Goal: Task Accomplishment & Management: Manage account settings

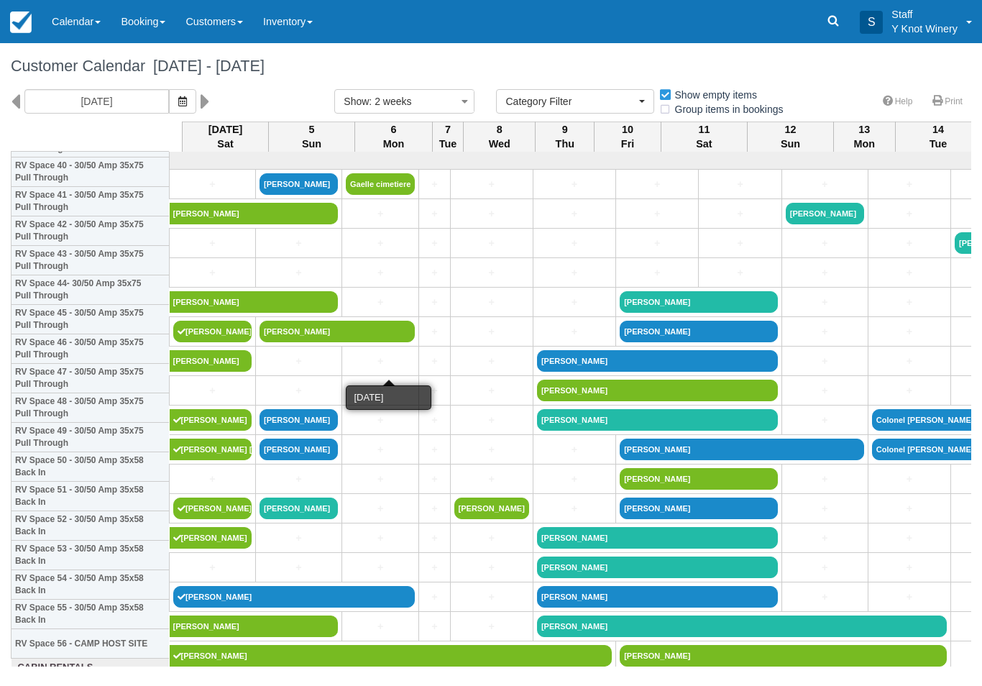
select select
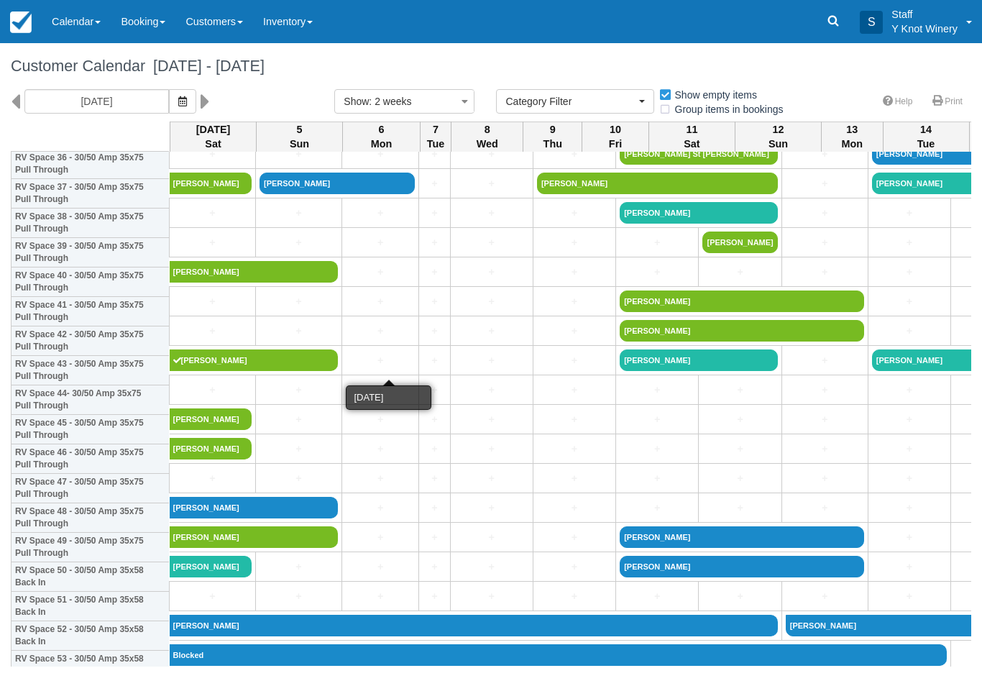
scroll to position [1081, 0]
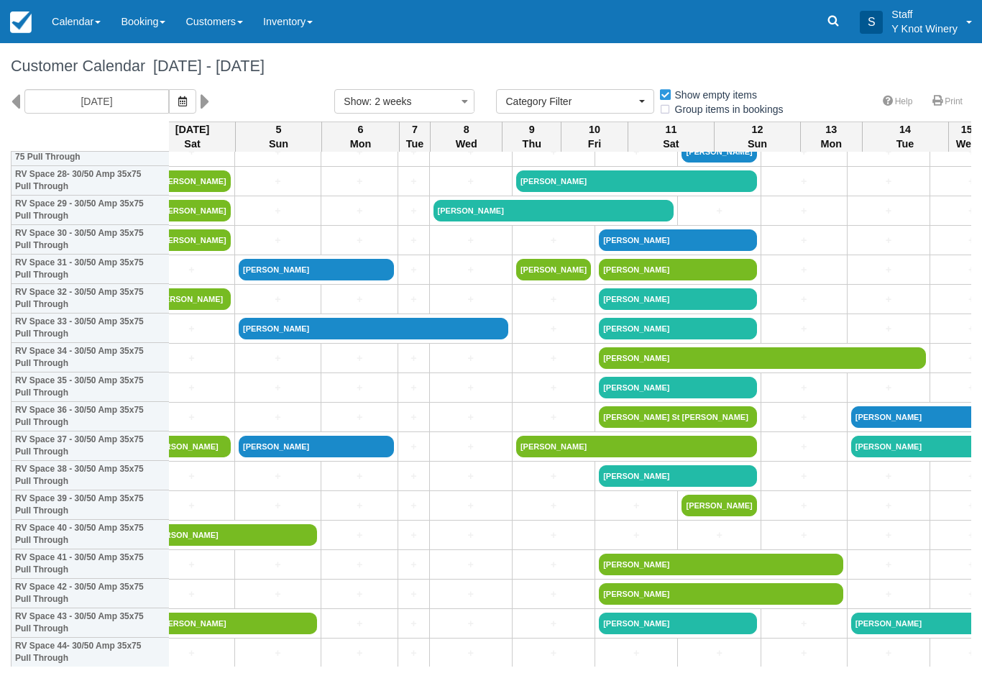
click at [178, 99] on icon "button" at bounding box center [182, 101] width 9 height 10
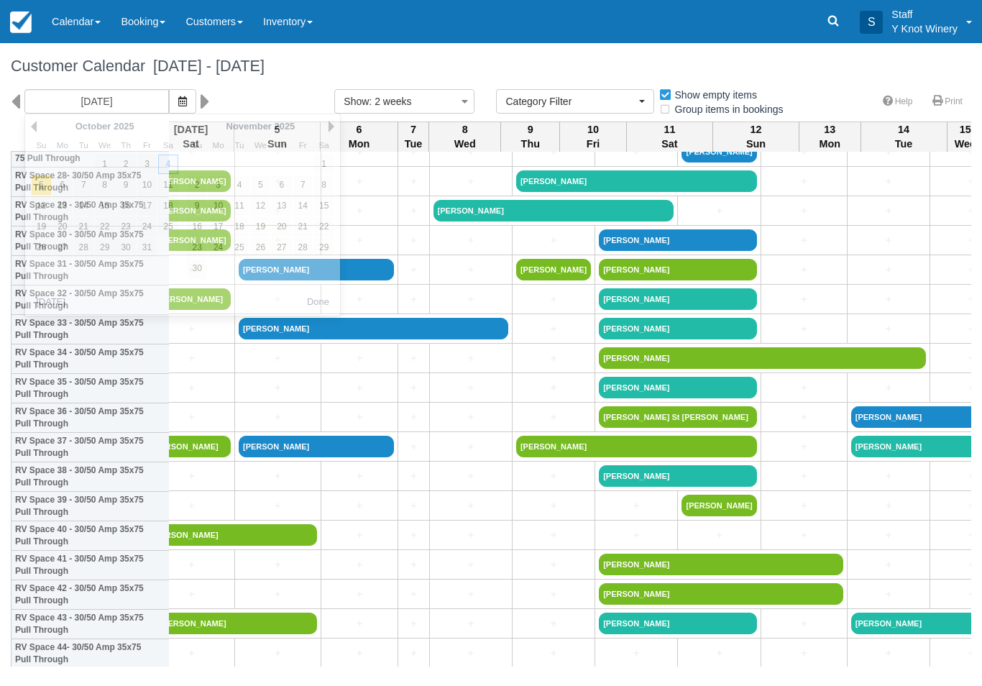
scroll to position [857, 22]
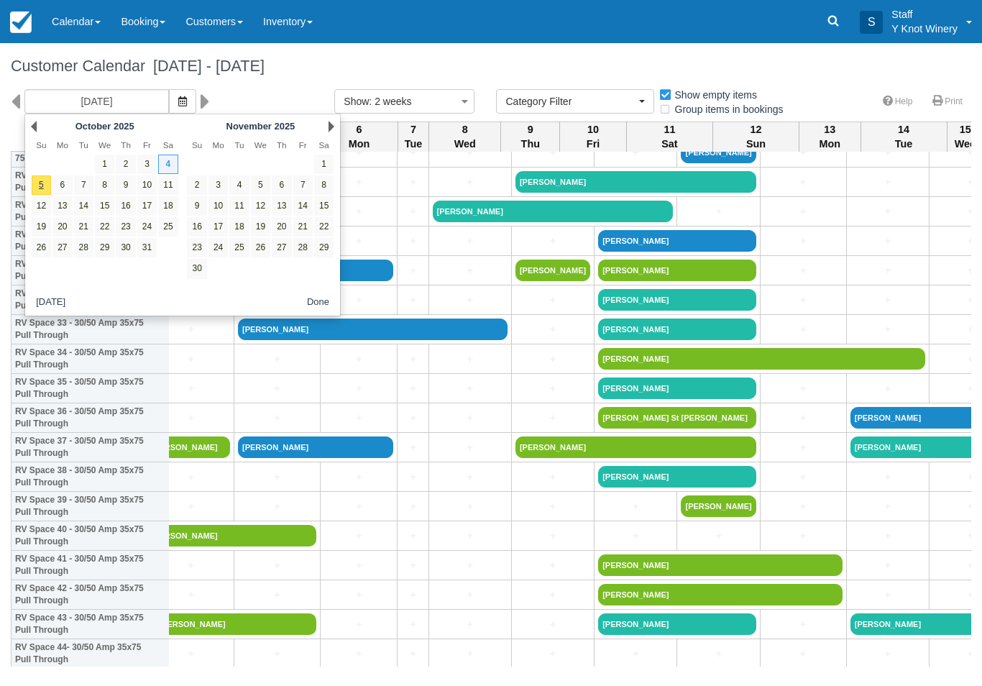
click at [178, 106] on span "button" at bounding box center [182, 102] width 9 height 12
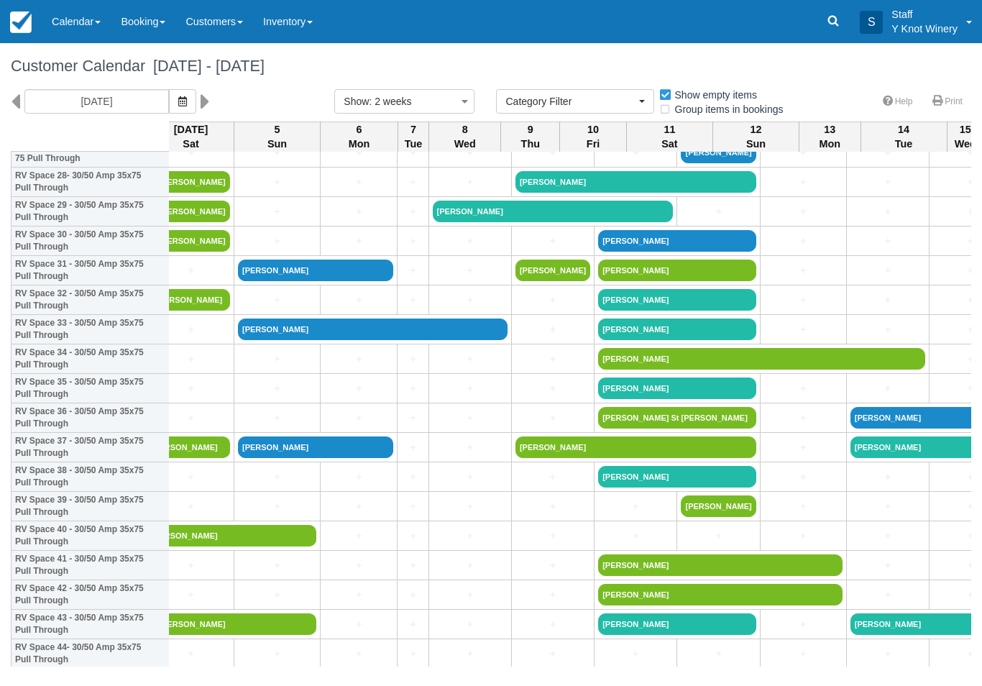
click at [178, 96] on icon "button" at bounding box center [182, 101] width 9 height 10
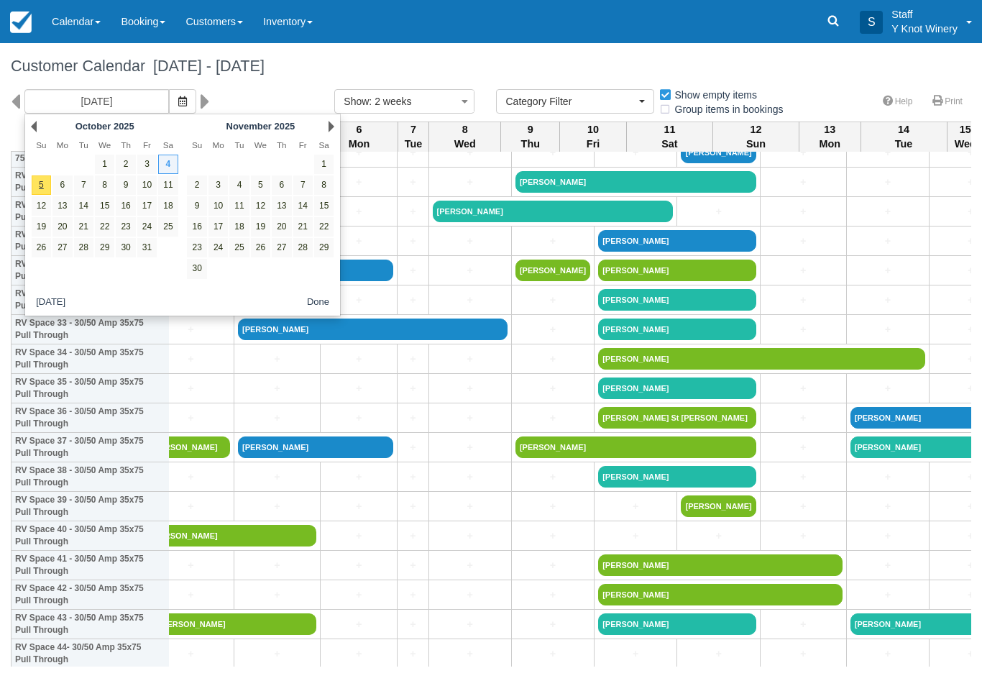
click at [46, 185] on link "5" at bounding box center [41, 184] width 19 height 19
type input "[DATE]"
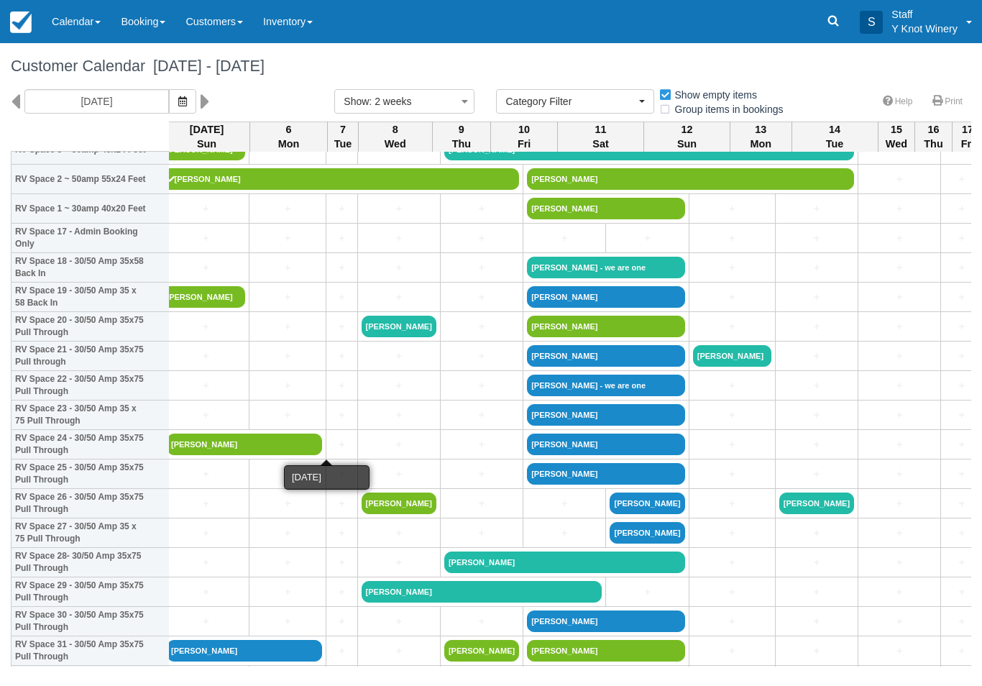
scroll to position [476, 6]
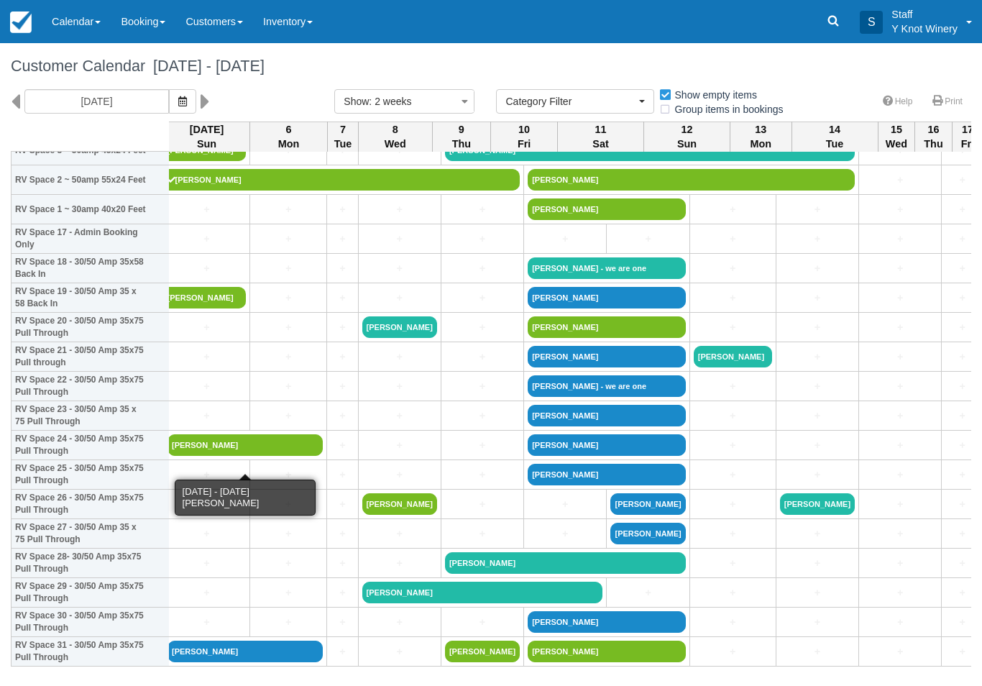
click at [218, 456] on link "Louis Defusco" at bounding box center [244, 445] width 155 height 22
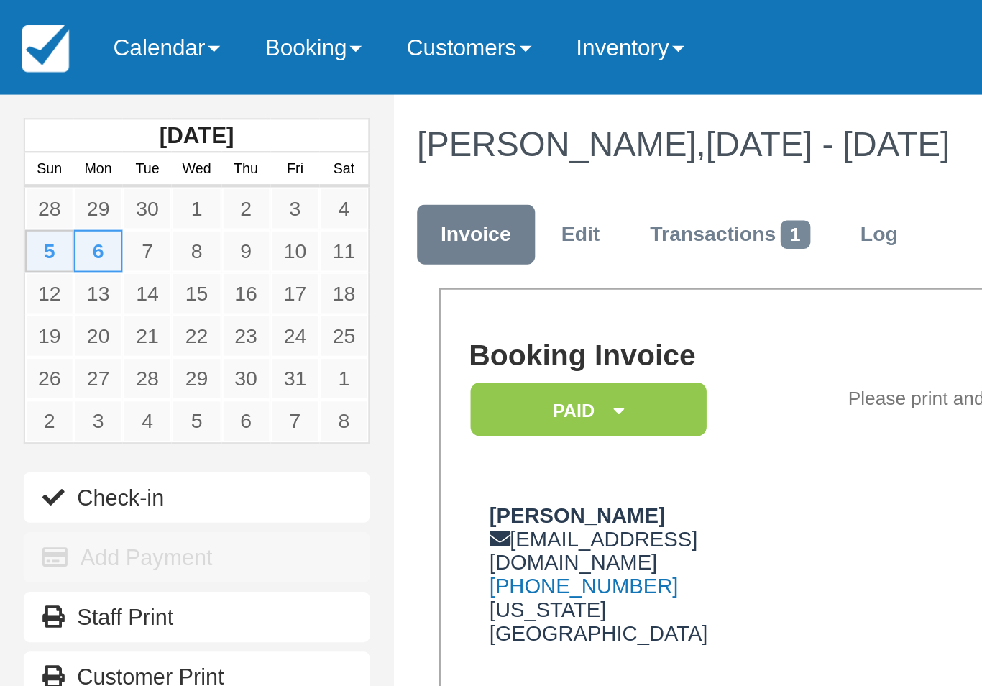
click at [96, 22] on link "Calendar" at bounding box center [76, 21] width 69 height 43
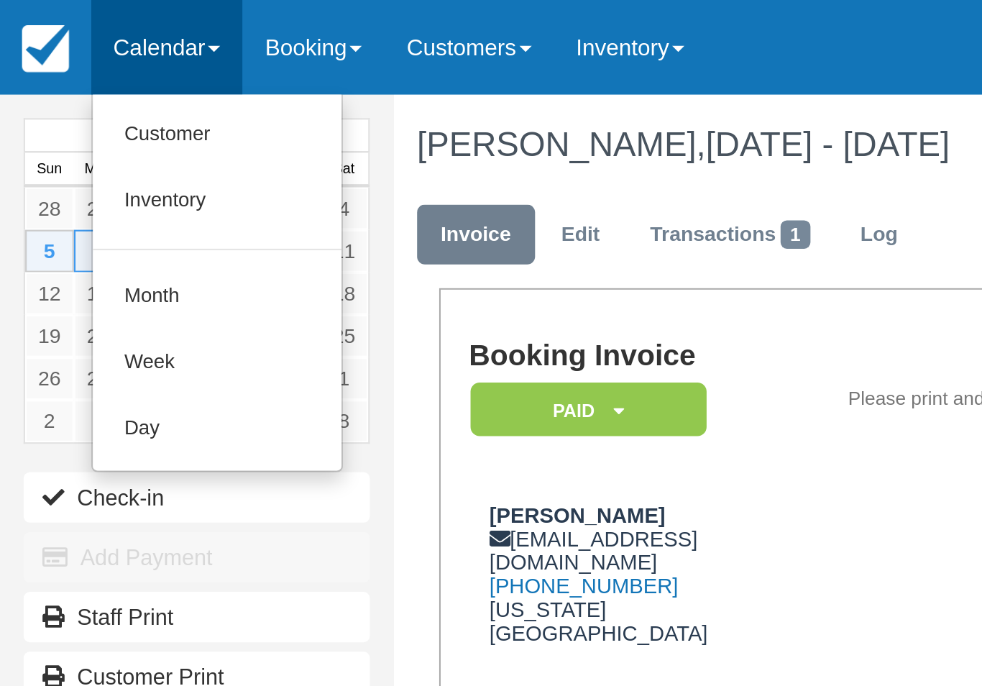
click at [119, 59] on link "Customer" at bounding box center [99, 62] width 114 height 30
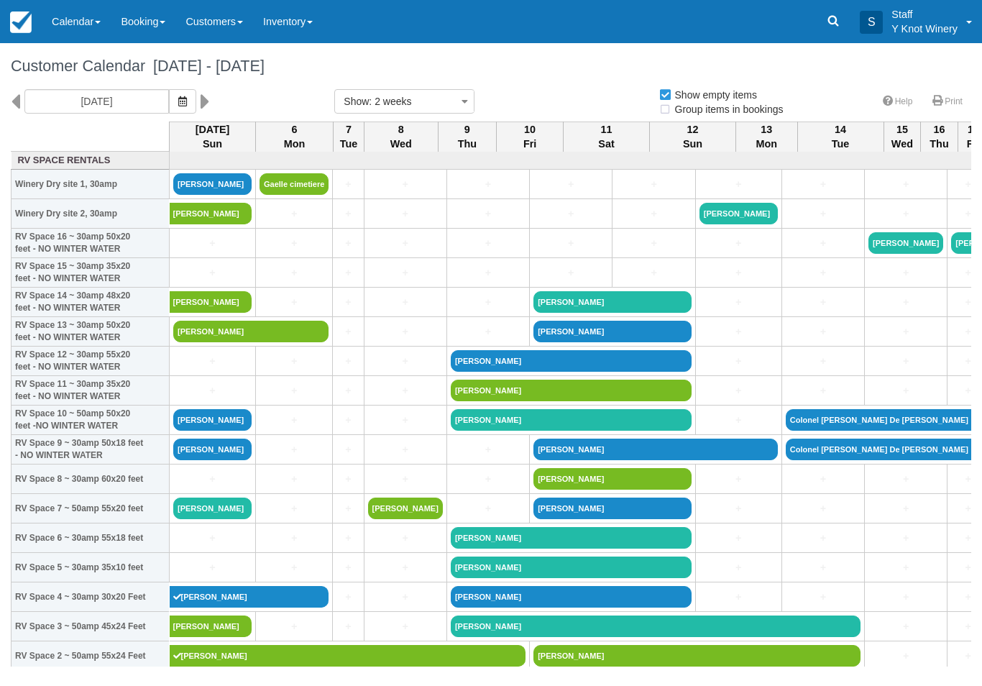
select select
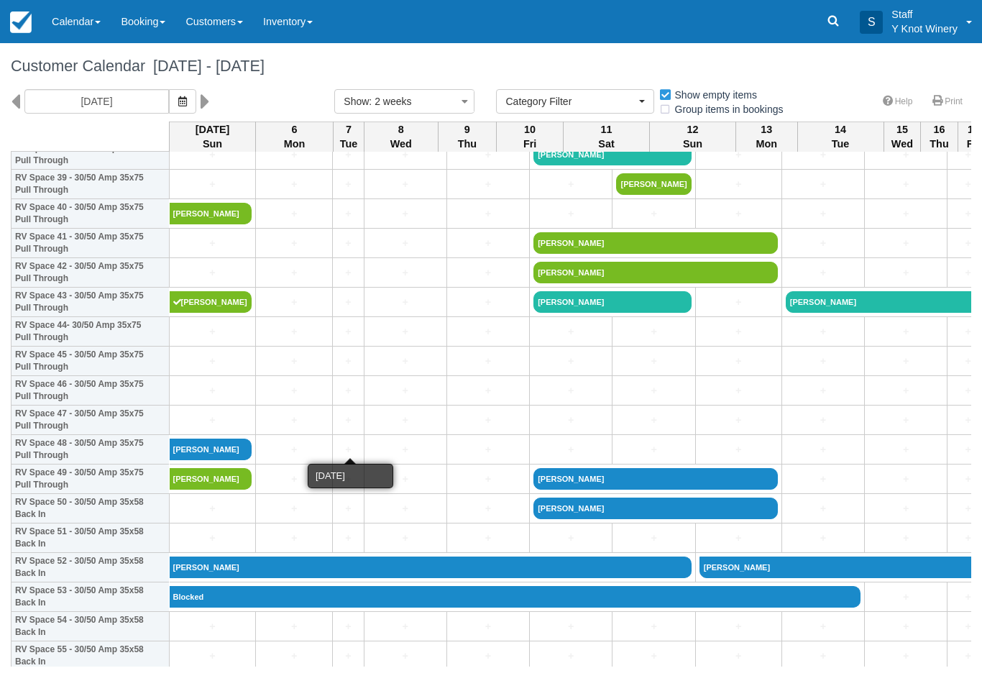
scroll to position [1179, 0]
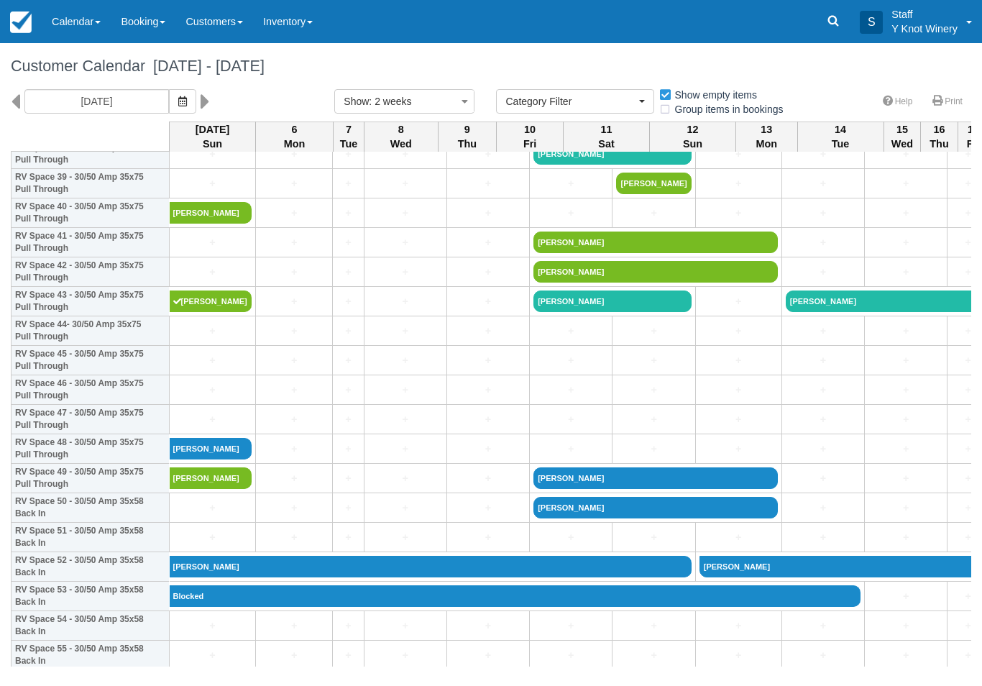
click at [178, 103] on icon "button" at bounding box center [182, 101] width 9 height 10
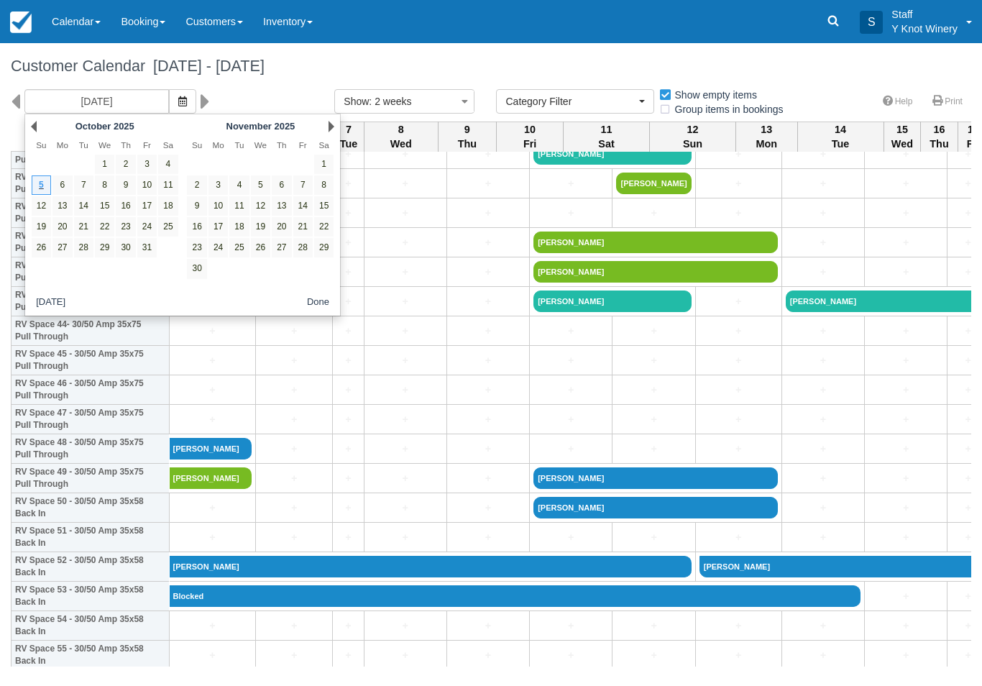
click at [175, 157] on link "4" at bounding box center [167, 164] width 19 height 19
type input "[DATE]"
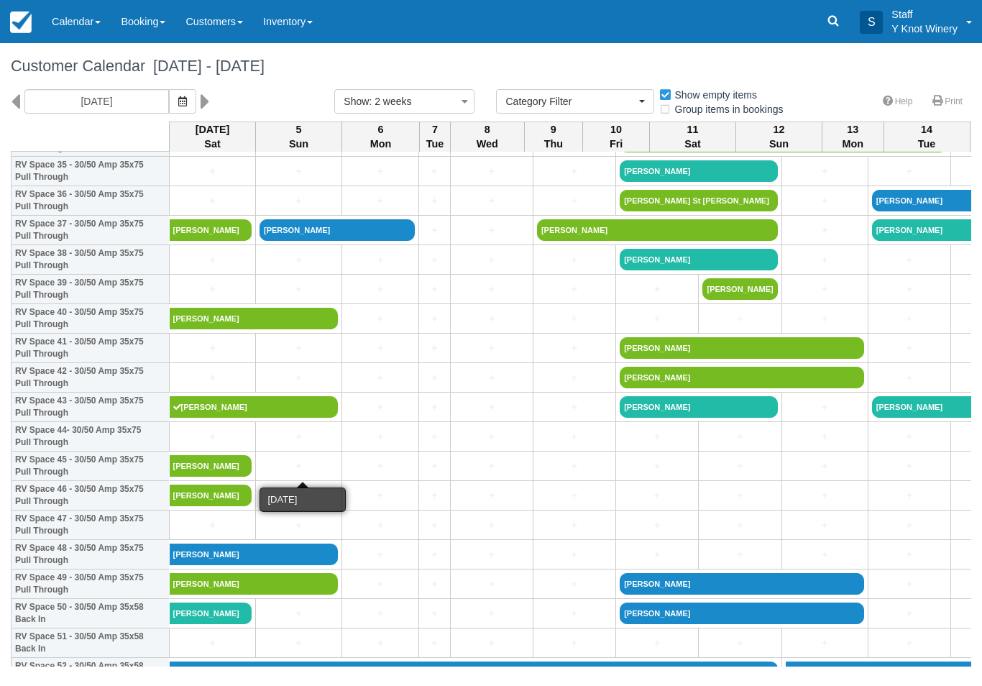
scroll to position [1073, 0]
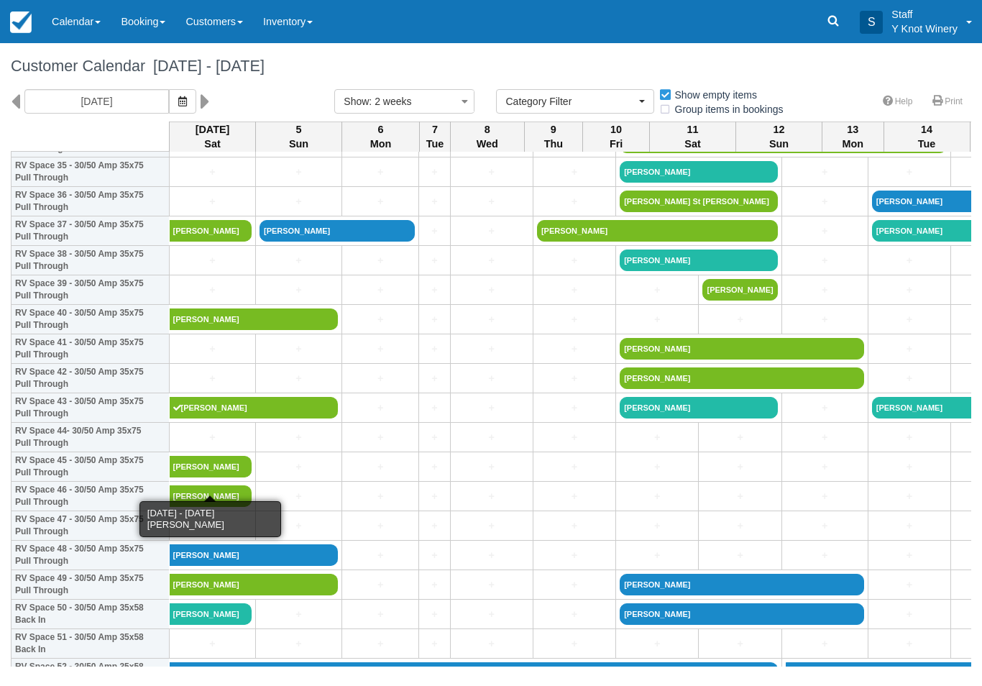
click at [203, 477] on link "[PERSON_NAME]" at bounding box center [211, 467] width 83 height 22
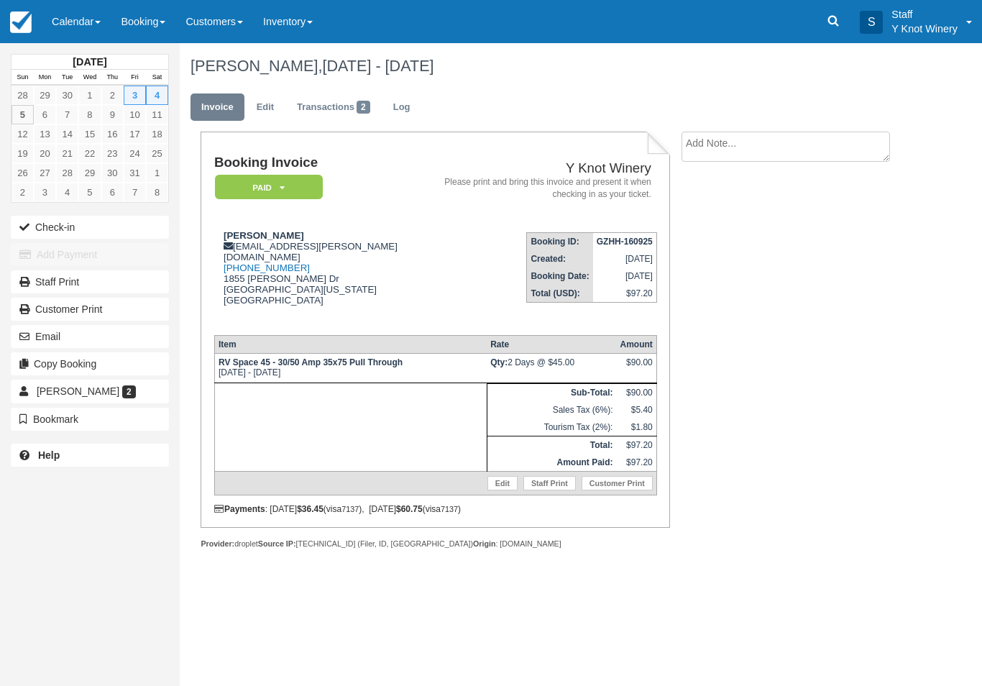
click at [500, 490] on link "Edit" at bounding box center [502, 483] width 30 height 14
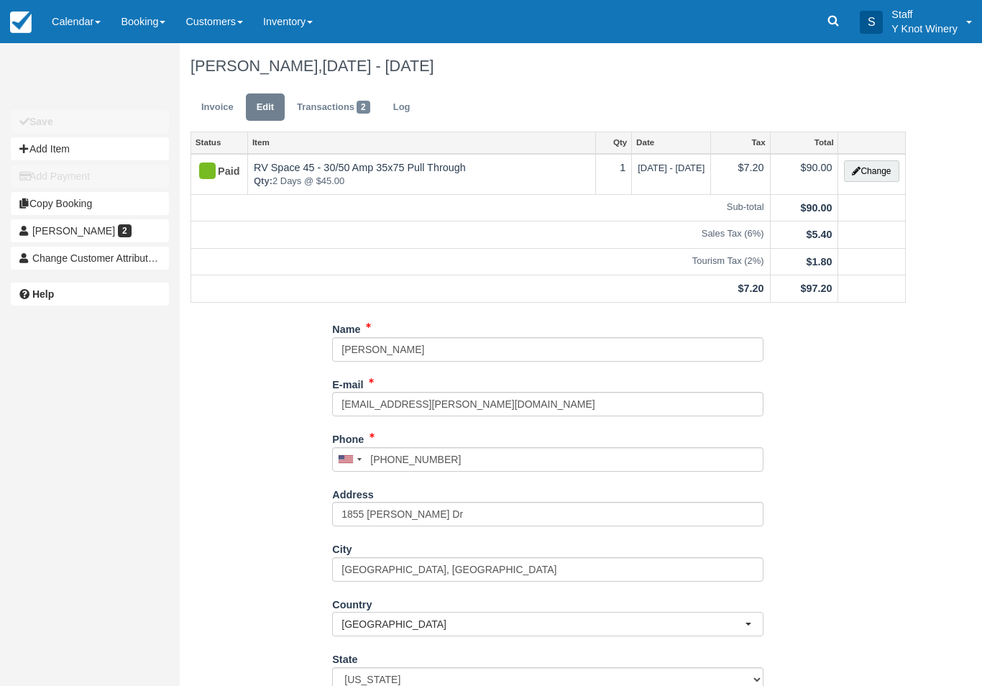
click at [865, 174] on button "Change" at bounding box center [871, 171] width 55 height 22
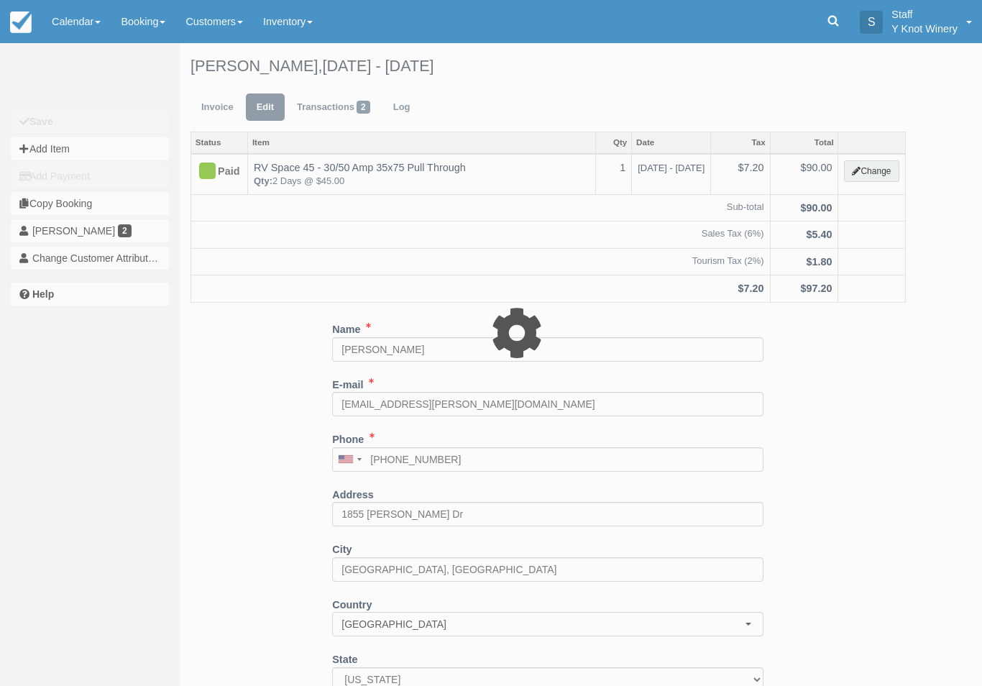
type input "90.00"
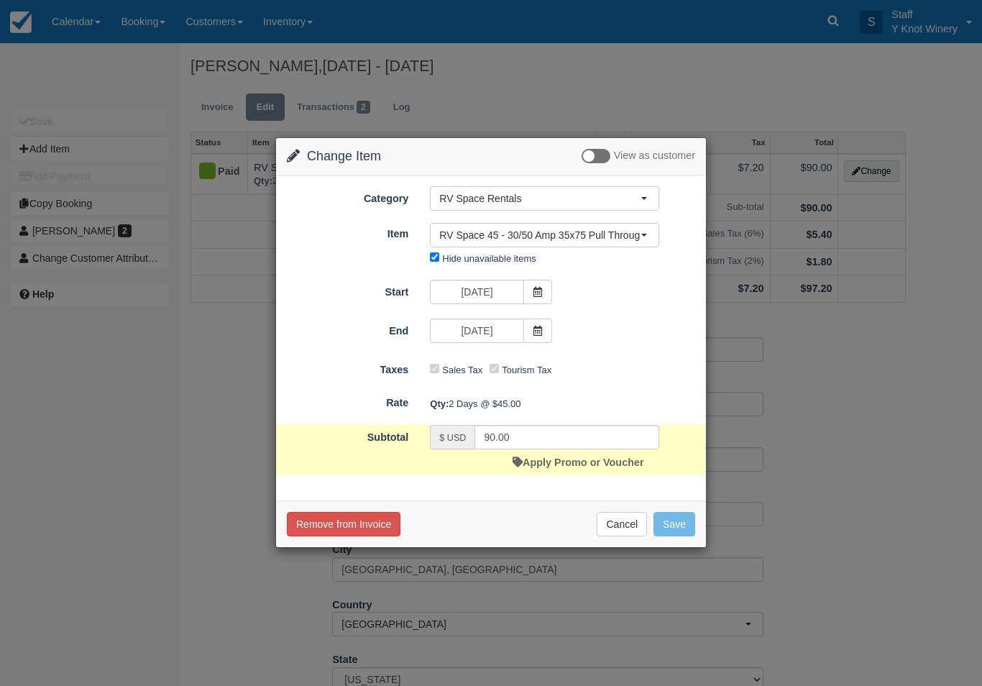
click at [532, 337] on span at bounding box center [537, 330] width 29 height 24
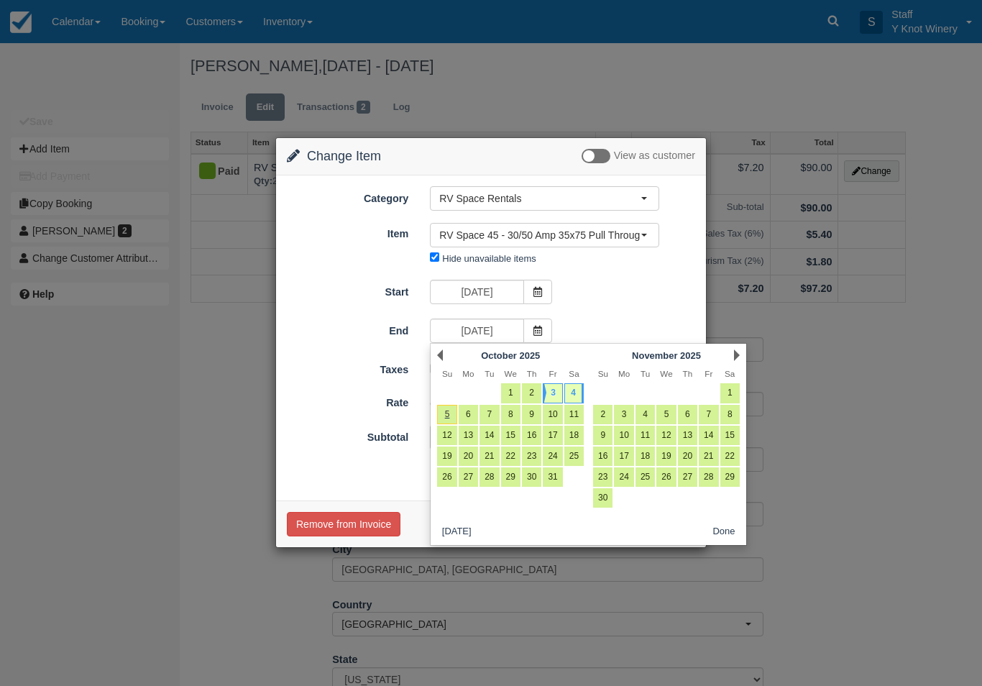
click at [453, 412] on link "5" at bounding box center [446, 414] width 19 height 19
type input "10/05/25"
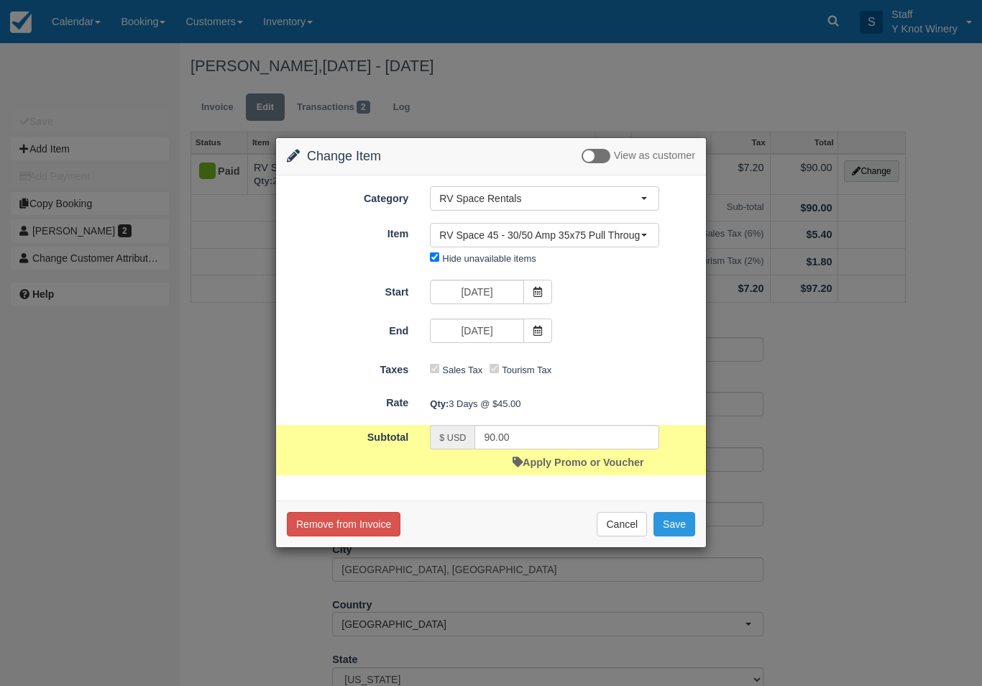
type input "135.00"
click at [669, 523] on button "Save" at bounding box center [674, 524] width 42 height 24
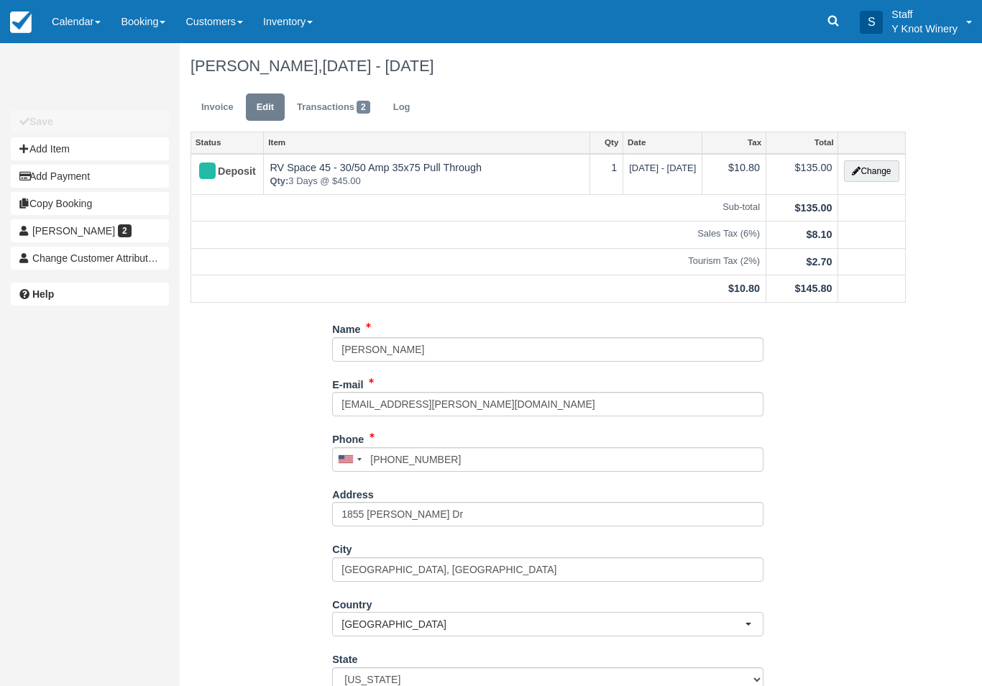
click at [880, 176] on button "Change" at bounding box center [871, 171] width 55 height 22
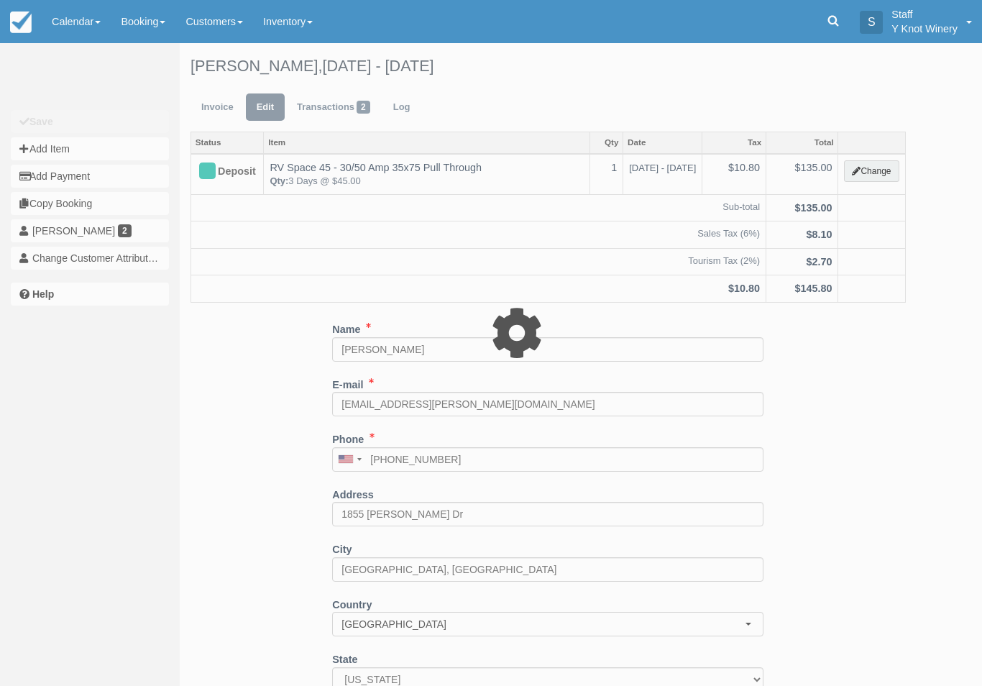
type input "135.00"
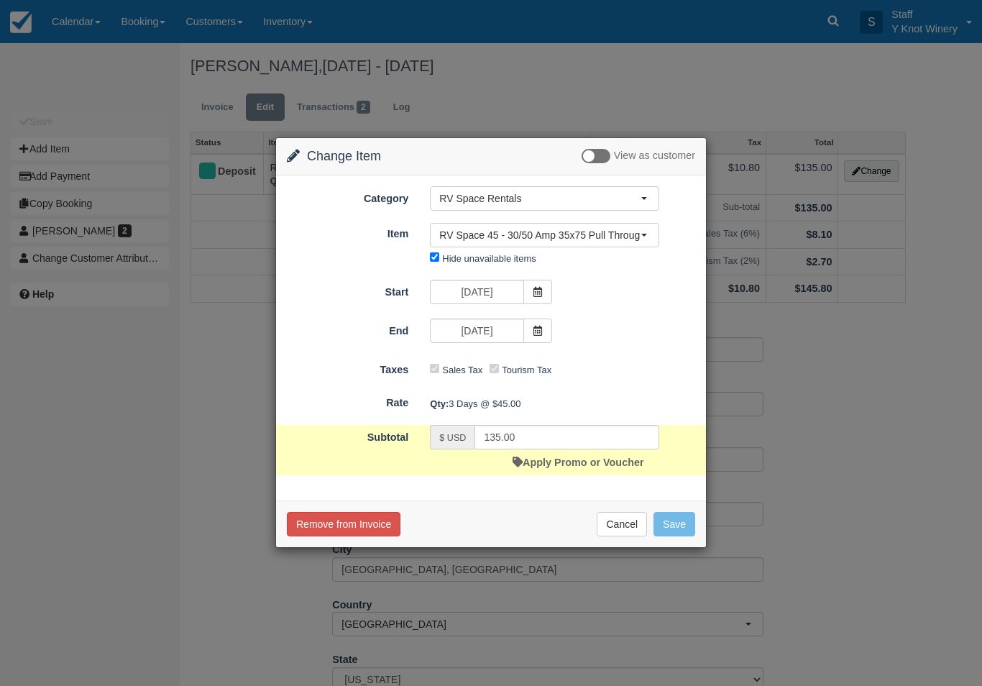
click at [541, 329] on icon at bounding box center [538, 331] width 10 height 10
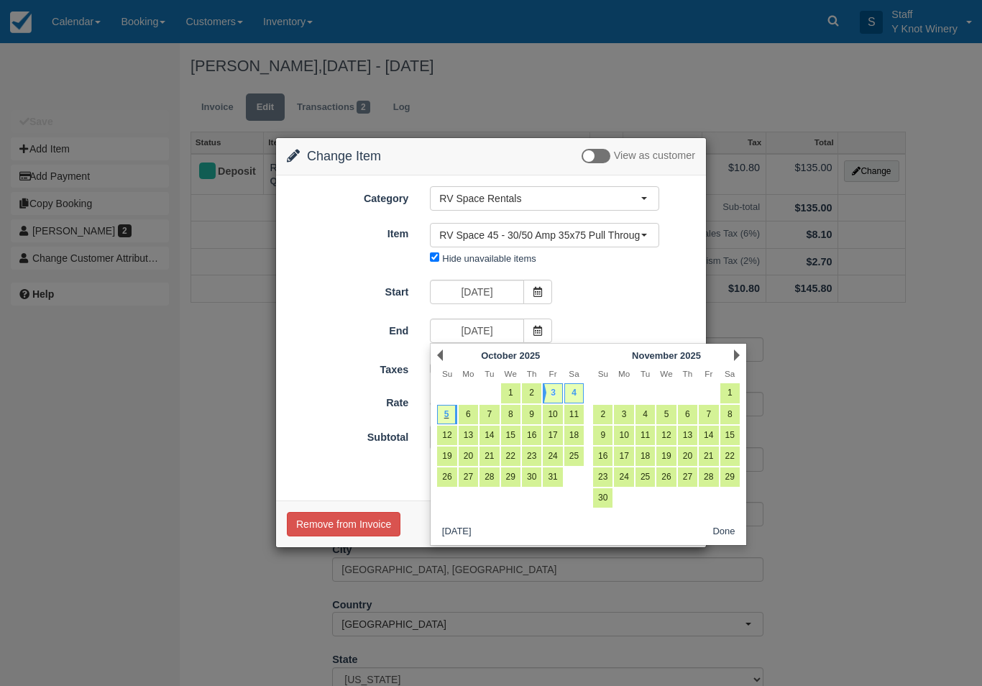
click at [577, 389] on link "4" at bounding box center [573, 392] width 19 height 19
type input "[DATE]"
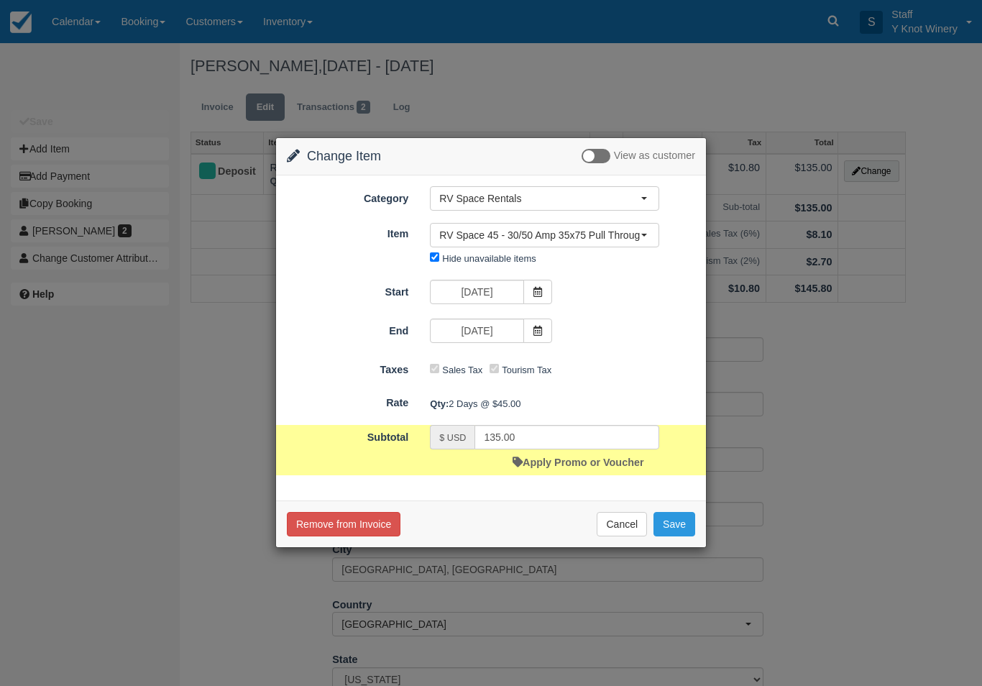
type input "90.00"
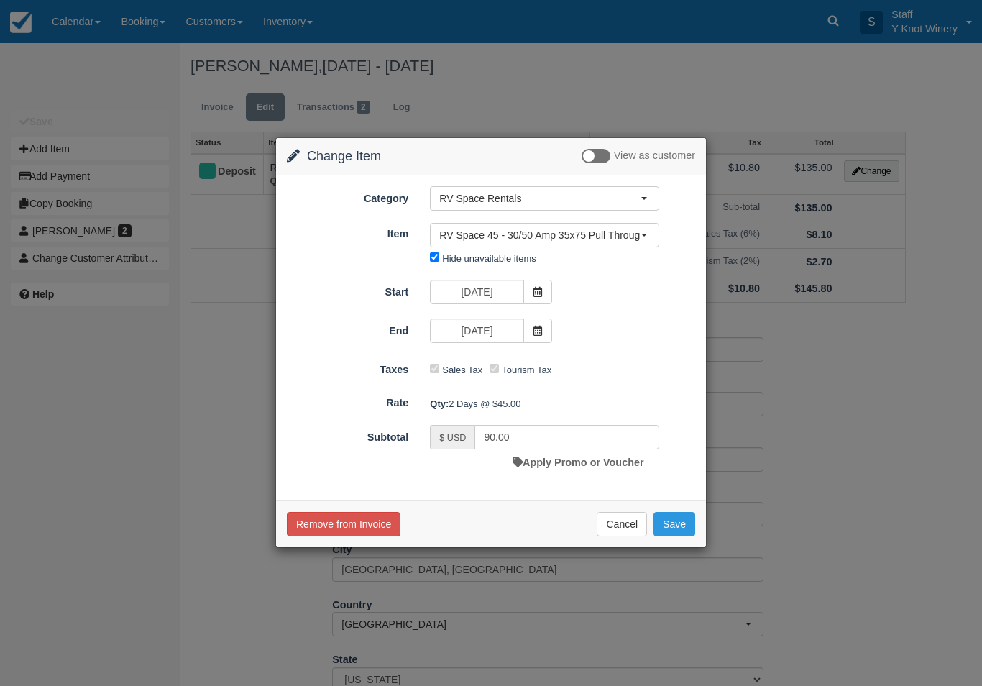
click at [685, 529] on button "Save" at bounding box center [674, 524] width 42 height 24
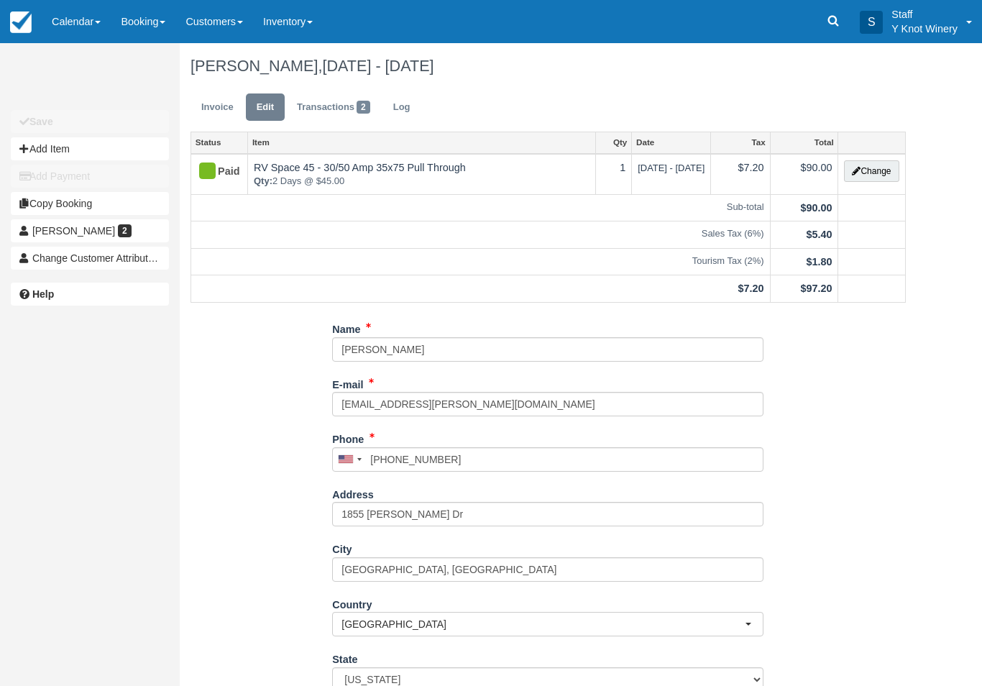
click at [68, 28] on link "Calendar" at bounding box center [76, 21] width 69 height 43
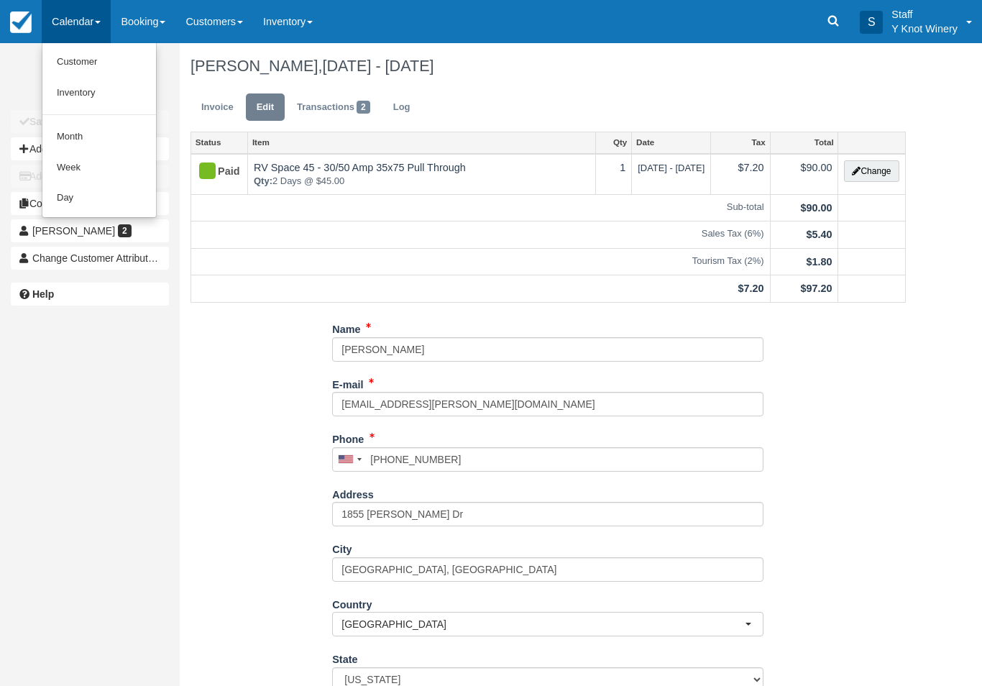
click at [78, 56] on link "Customer" at bounding box center [99, 62] width 114 height 31
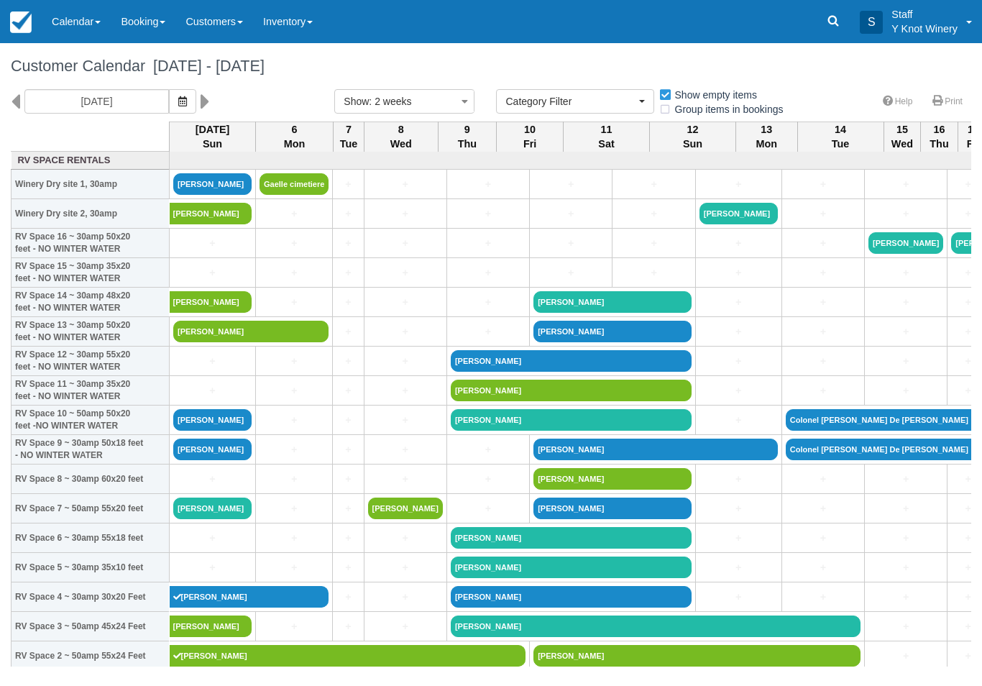
select select
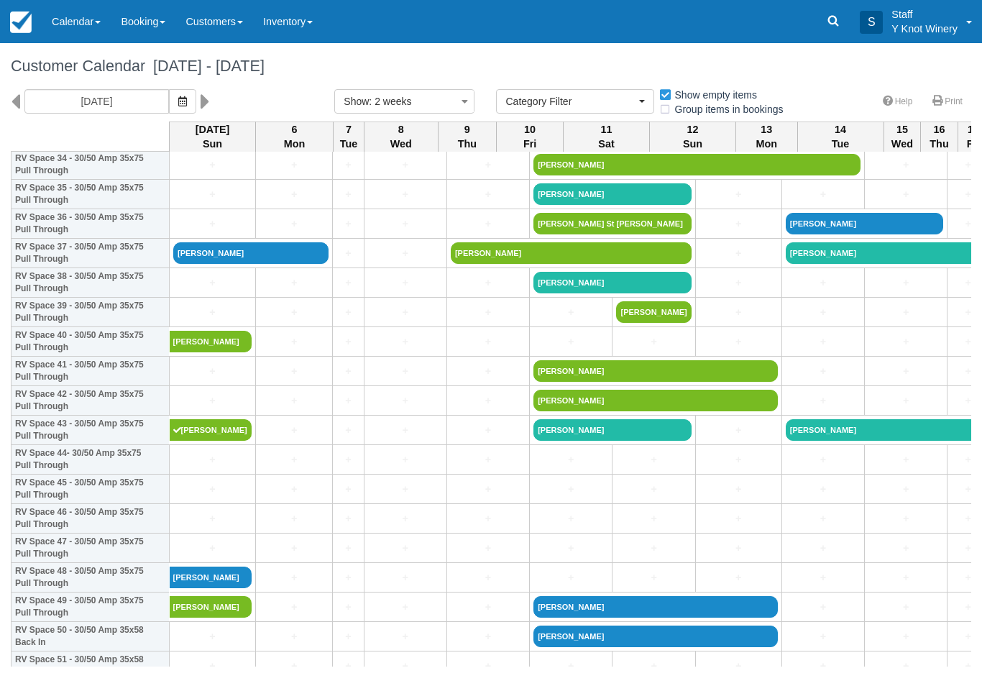
scroll to position [1052, 0]
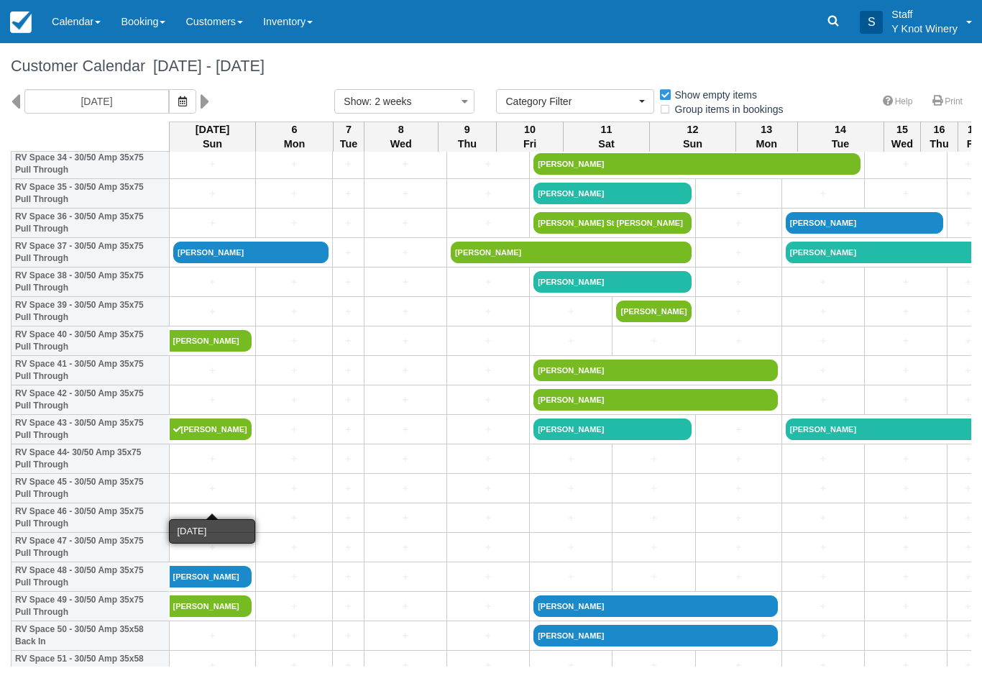
click at [196, 496] on link "+" at bounding box center [212, 488] width 78 height 15
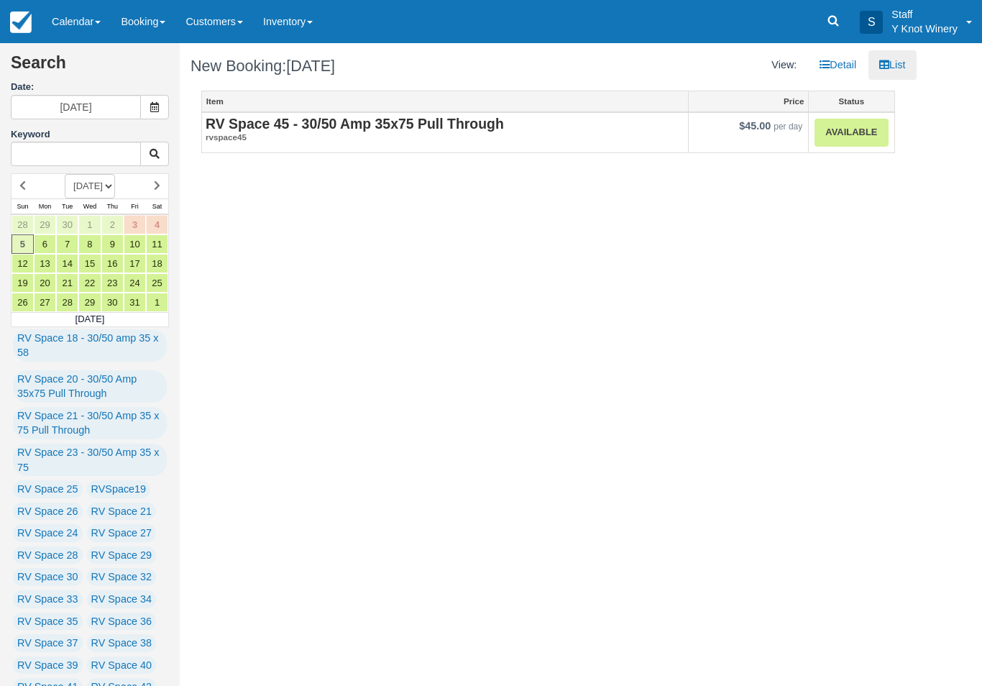
click at [839, 132] on link "Available" at bounding box center [850, 133] width 73 height 28
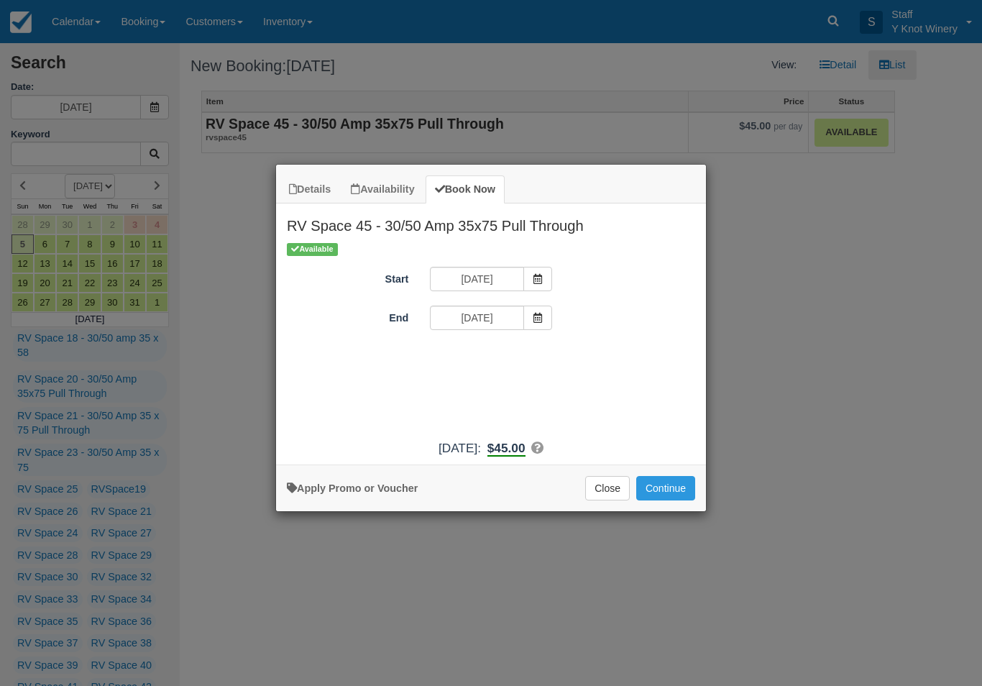
click at [671, 500] on button "Continue" at bounding box center [665, 488] width 59 height 24
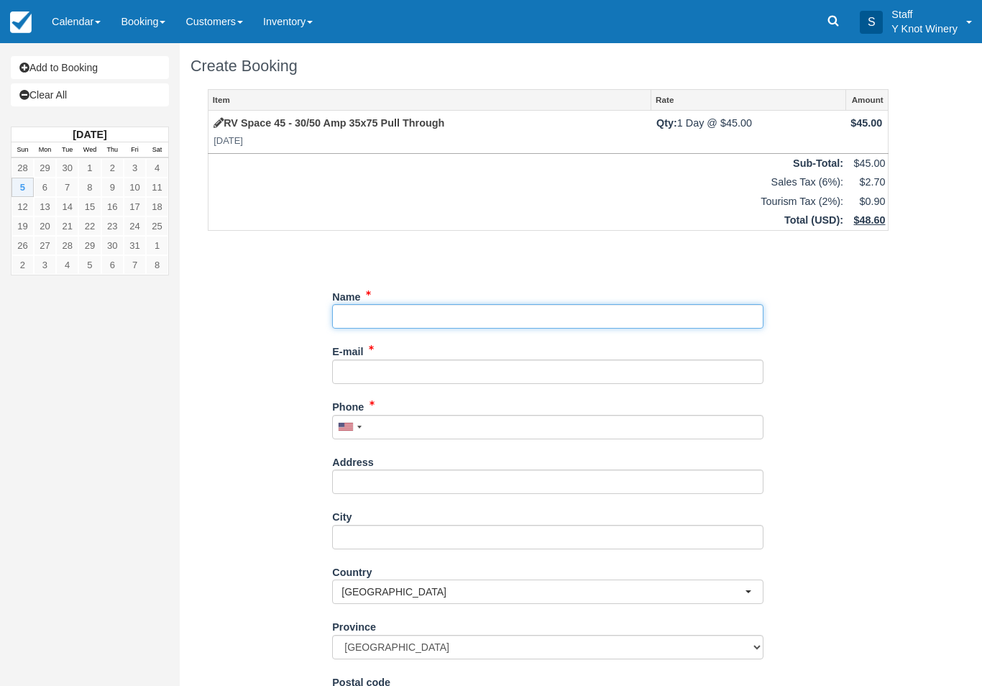
click at [397, 312] on input "Name" at bounding box center [547, 316] width 431 height 24
type input "J"
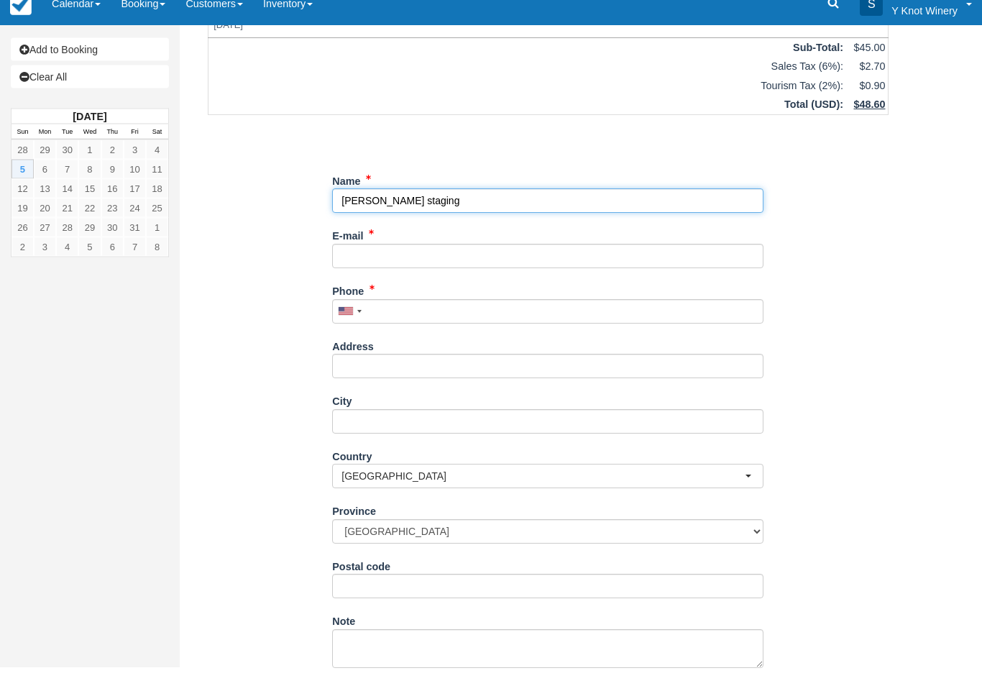
click at [443, 207] on input "Name" at bounding box center [547, 219] width 431 height 24
type input "J"
